Goal: Transaction & Acquisition: Obtain resource

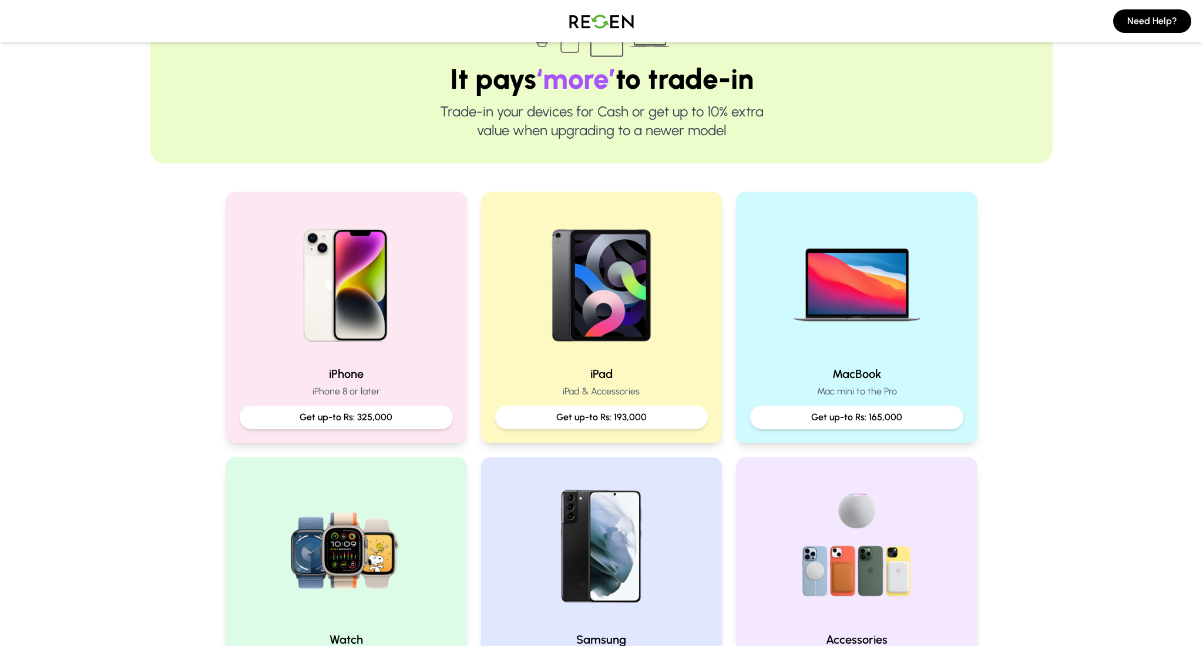
scroll to position [106, 0]
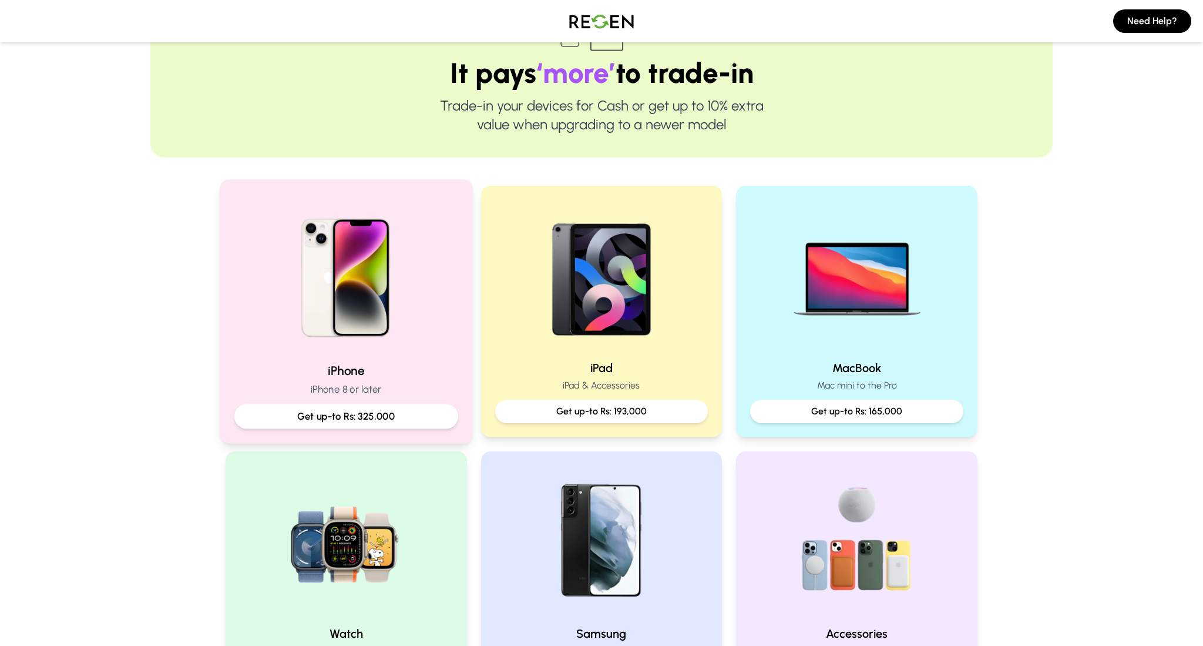
click at [375, 417] on p "Get up-to Rs: 325,000" at bounding box center [346, 416] width 204 height 15
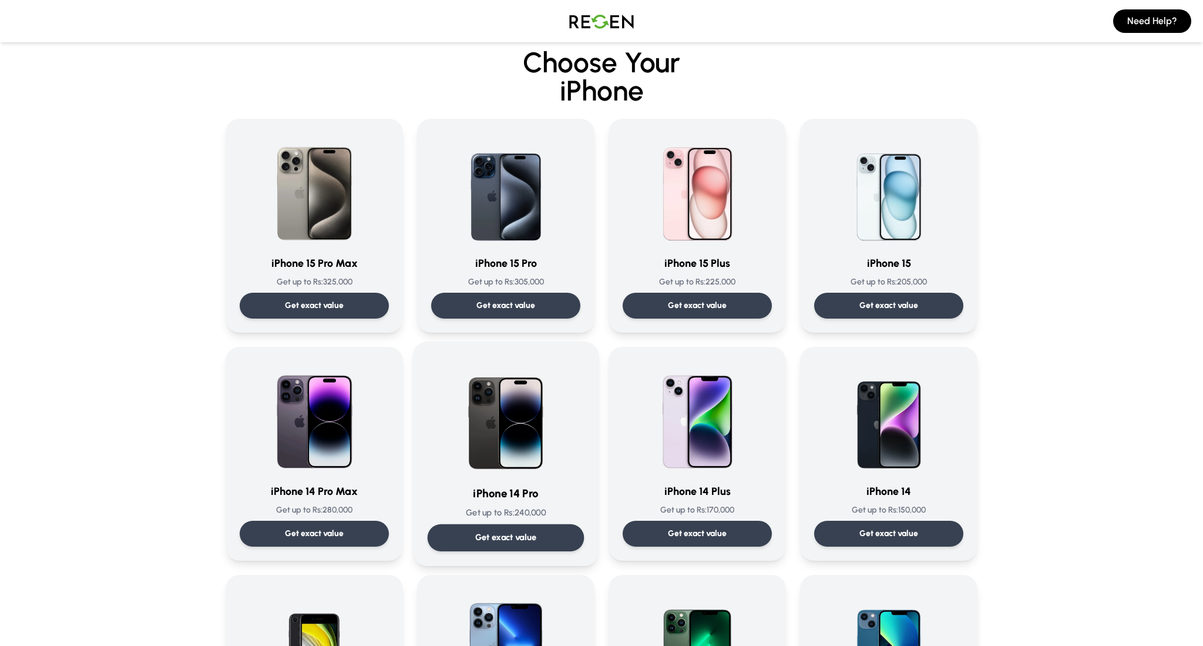
scroll to position [32, 0]
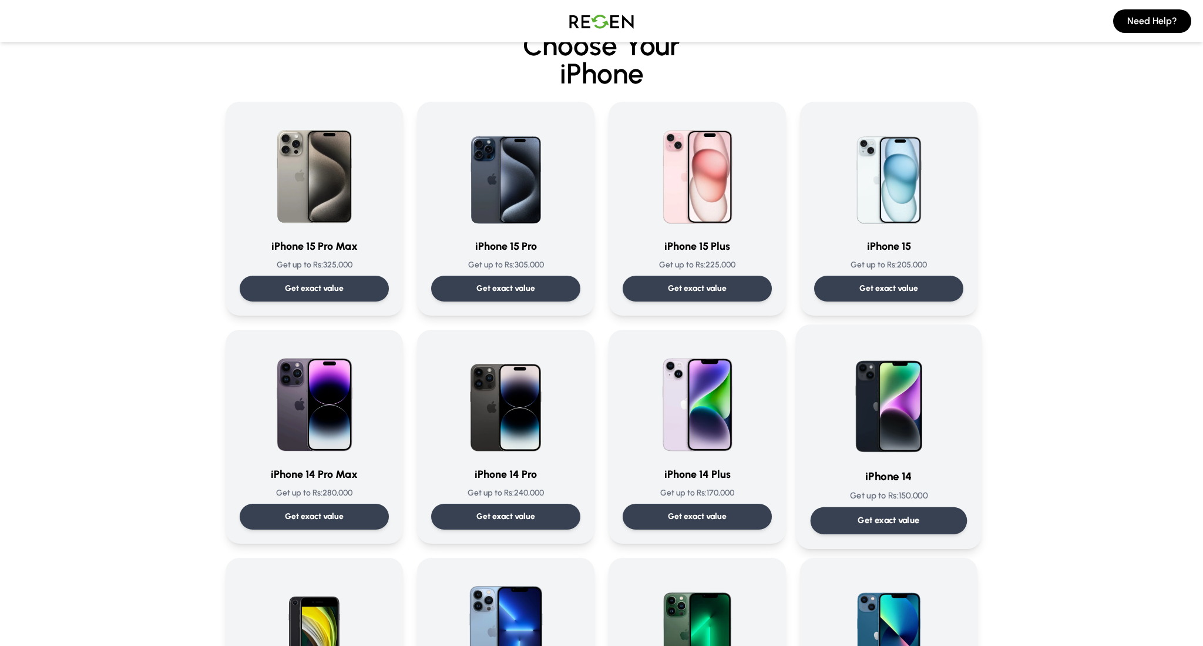
click at [841, 515] on div "Get exact value" at bounding box center [889, 520] width 157 height 27
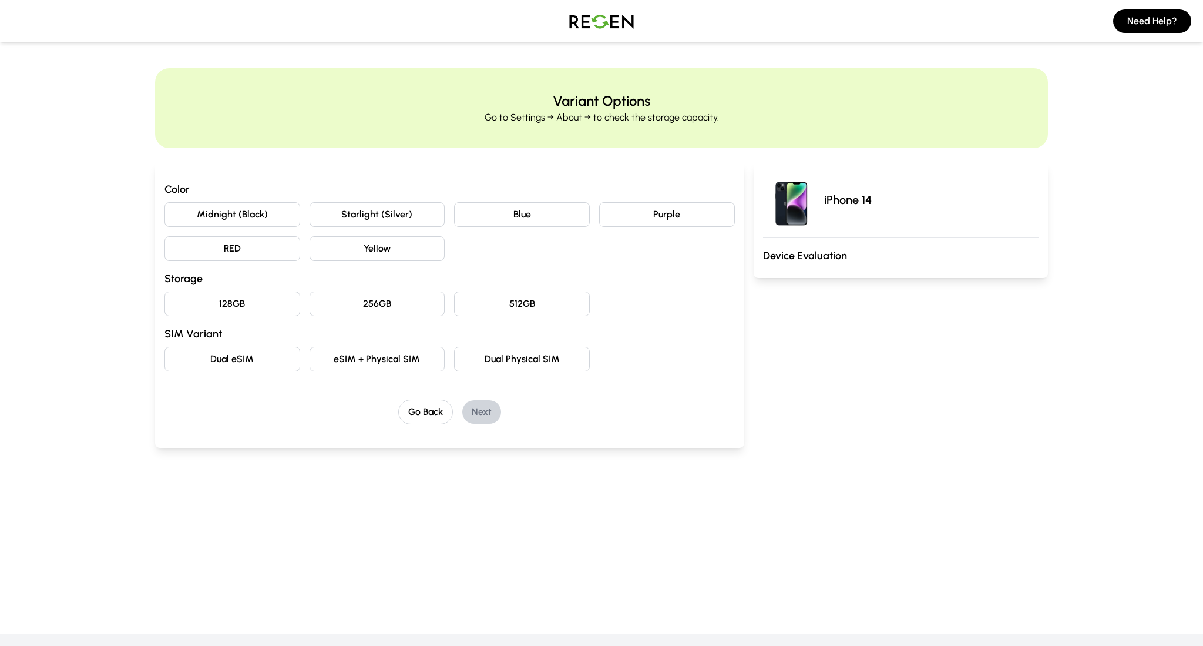
click at [670, 203] on button "Purple" at bounding box center [667, 214] width 136 height 25
click at [284, 311] on button "128GB" at bounding box center [232, 303] width 136 height 25
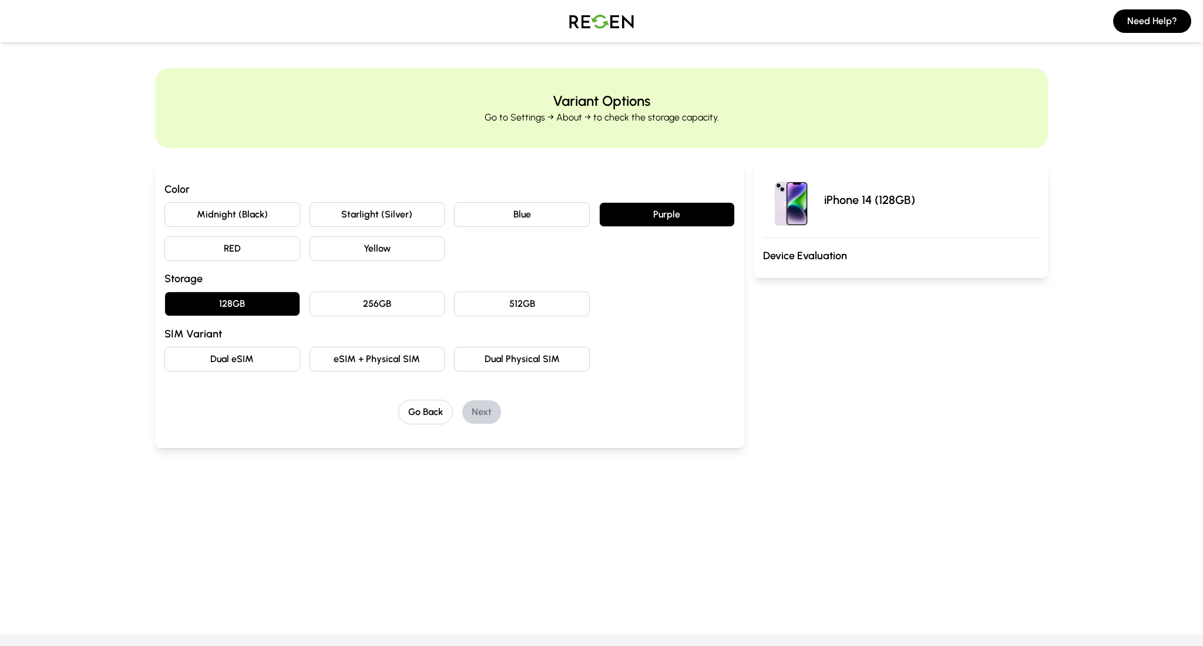
click at [318, 365] on button "eSIM + Physical SIM" at bounding box center [378, 359] width 136 height 25
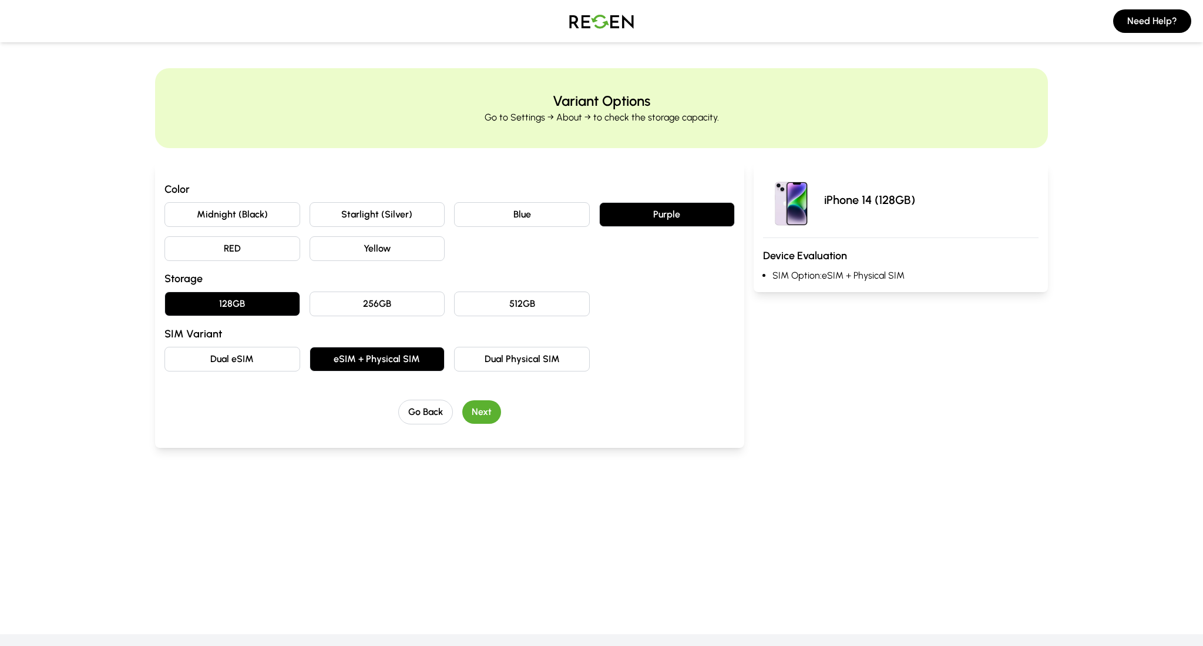
click at [489, 415] on button "Next" at bounding box center [481, 411] width 39 height 23
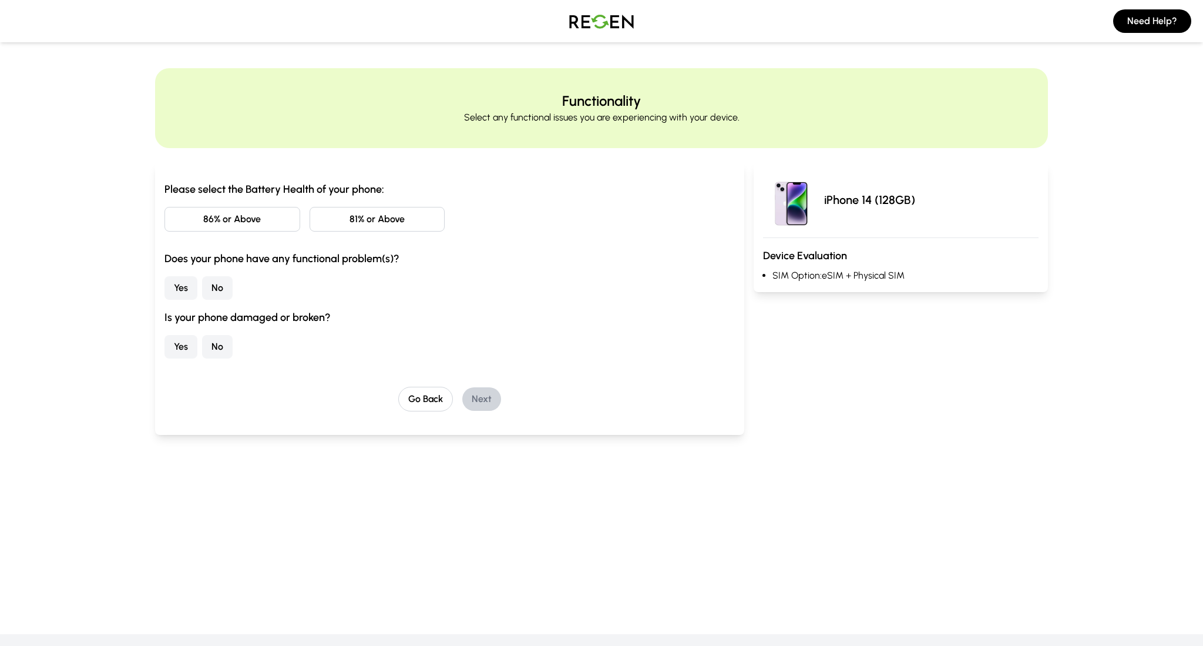
click at [331, 214] on button "81% or Above" at bounding box center [378, 219] width 136 height 25
click at [218, 280] on button "No" at bounding box center [217, 287] width 31 height 23
click at [213, 346] on button "No" at bounding box center [217, 346] width 31 height 23
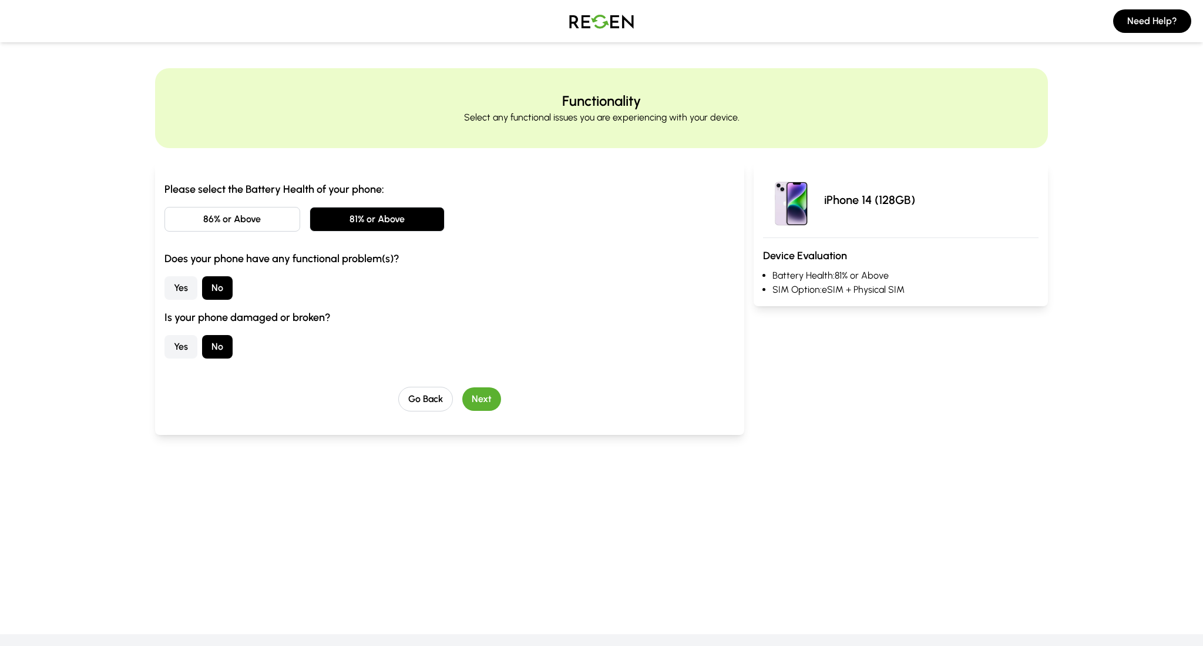
click at [478, 403] on button "Next" at bounding box center [481, 398] width 39 height 23
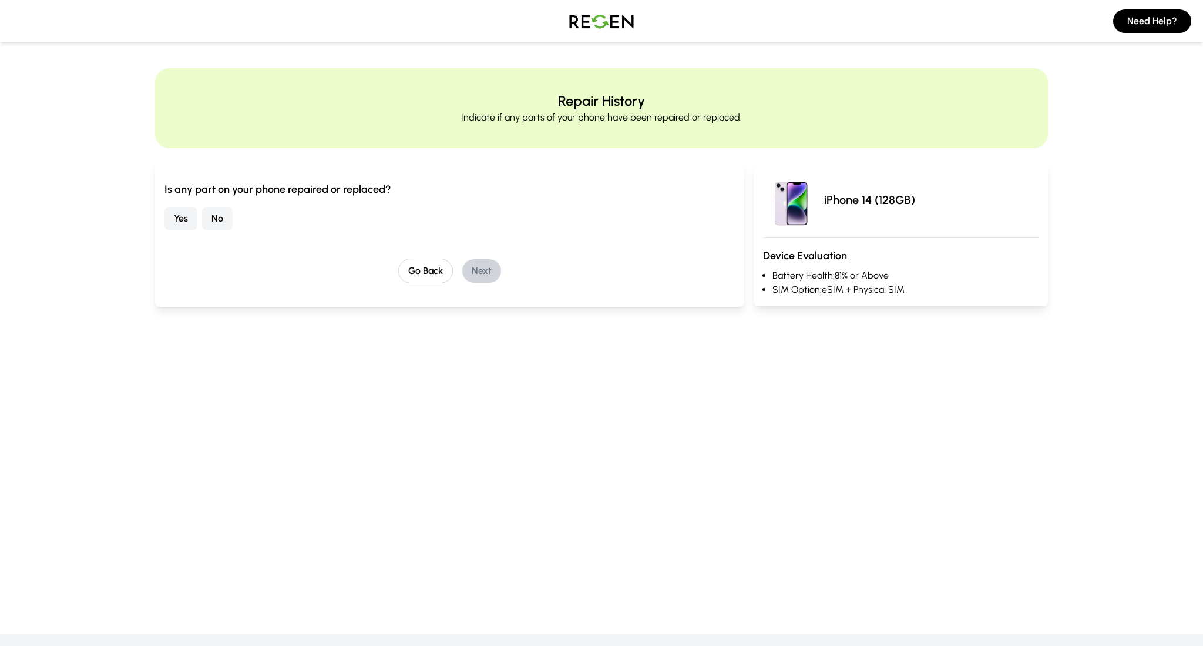
click at [213, 214] on button "No" at bounding box center [217, 218] width 31 height 23
click at [486, 271] on button "Next" at bounding box center [481, 270] width 39 height 23
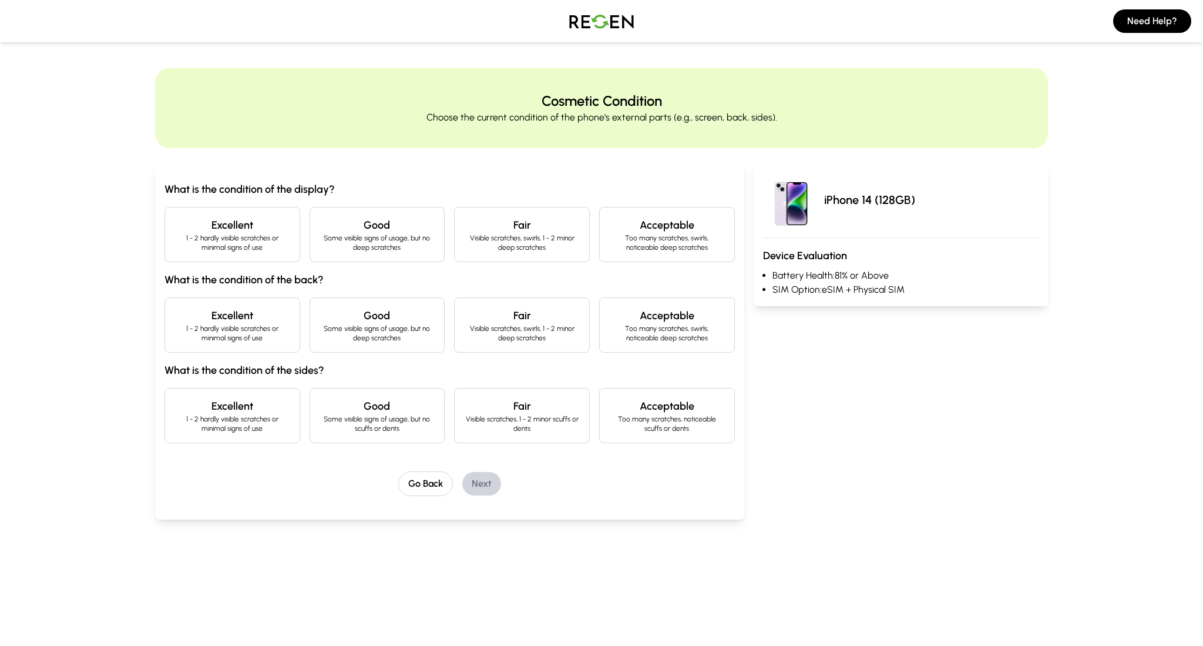
click at [374, 227] on h4 "Good" at bounding box center [378, 225] width 116 height 16
click at [331, 310] on h4 "Good" at bounding box center [378, 315] width 116 height 16
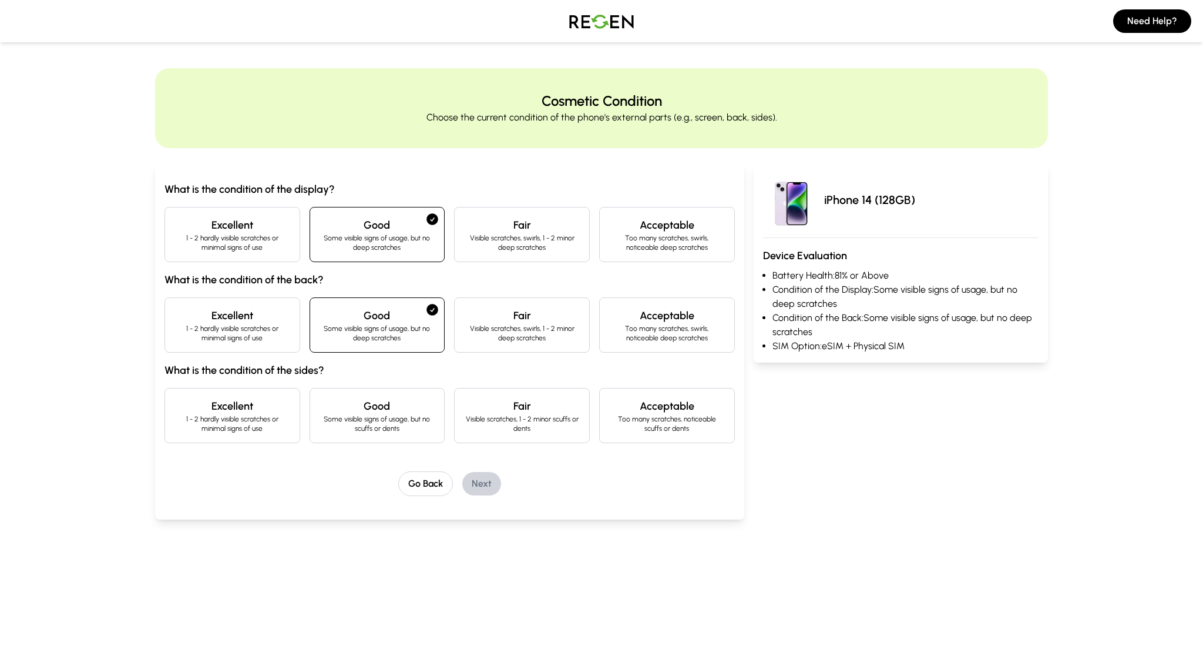
click at [331, 408] on h4 "Good" at bounding box center [378, 406] width 116 height 16
click at [246, 241] on p "1 - 2 hardly visible scratches or minimal signs of use" at bounding box center [232, 242] width 116 height 19
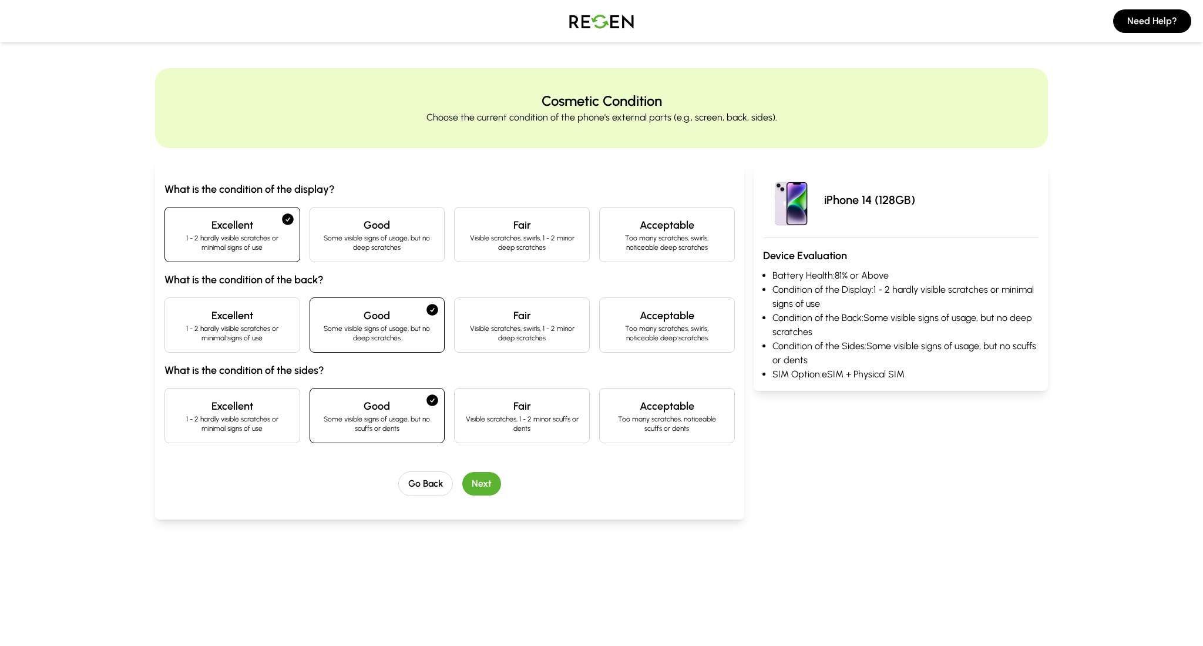
click at [244, 395] on div "Excellent 1 - 2 hardly visible scratches or minimal signs of use" at bounding box center [232, 415] width 136 height 55
click at [353, 257] on div "Good Some visible signs of usage, but no deep scratches" at bounding box center [378, 234] width 136 height 55
click at [465, 486] on button "Next" at bounding box center [481, 483] width 39 height 23
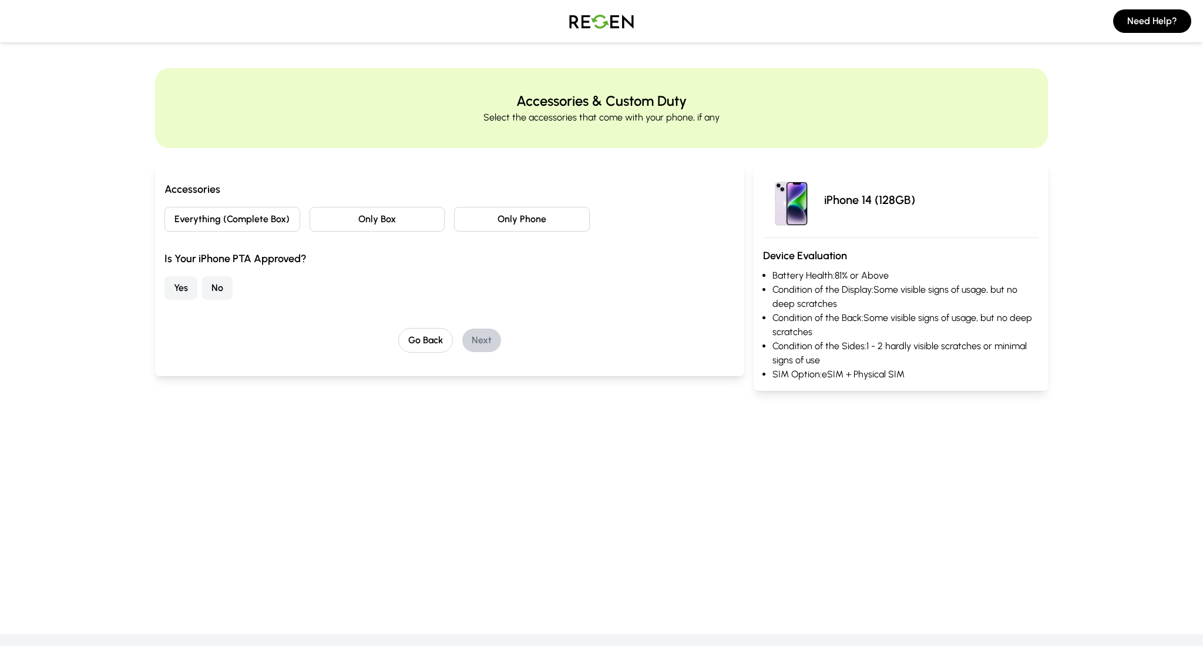
click at [465, 228] on button "Only Phone" at bounding box center [522, 219] width 136 height 25
click at [210, 290] on button "No" at bounding box center [217, 287] width 31 height 23
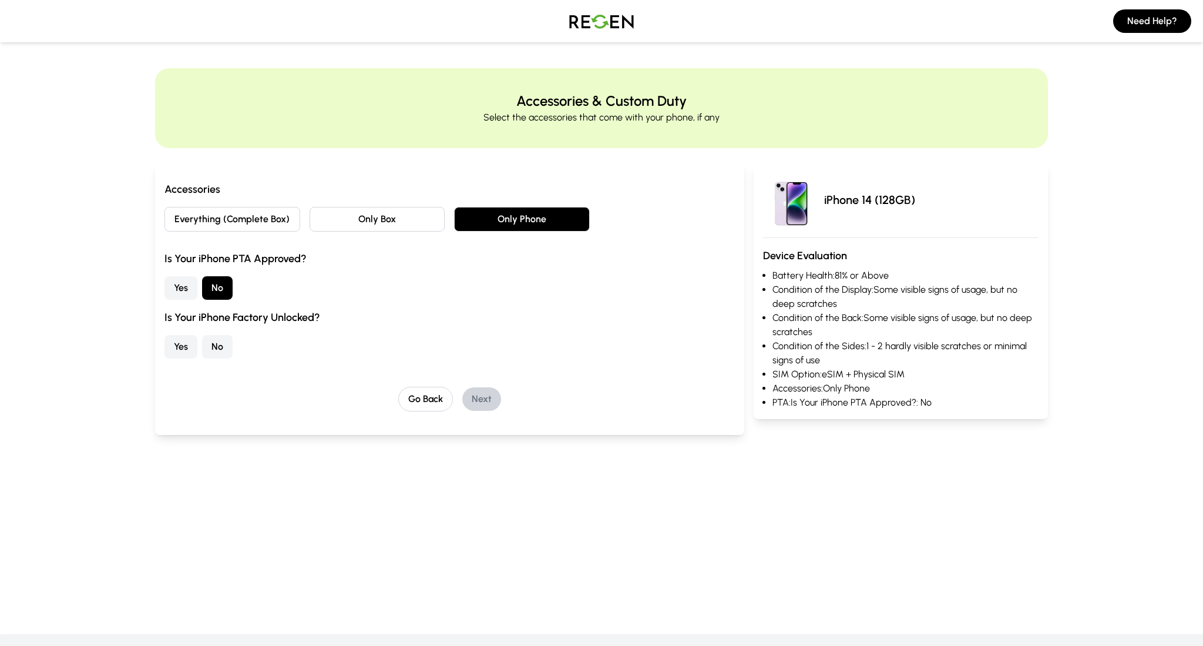
click at [184, 344] on button "Yes" at bounding box center [180, 346] width 33 height 23
click at [482, 399] on button "Next" at bounding box center [481, 398] width 39 height 23
